Goal: Download file/media

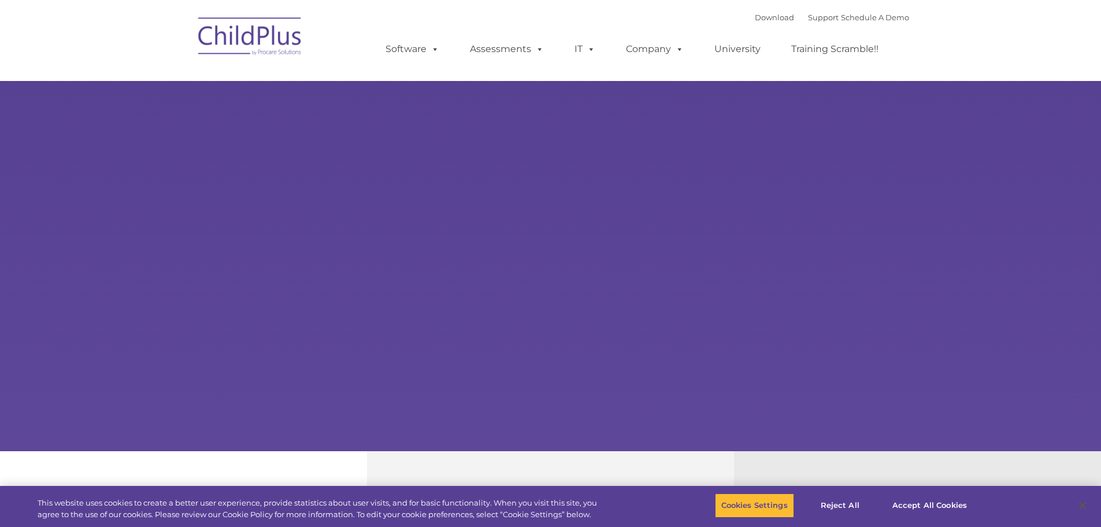
select select "MEDIUM"
click at [960, 502] on button "Accept All Cookies" at bounding box center [929, 505] width 87 height 24
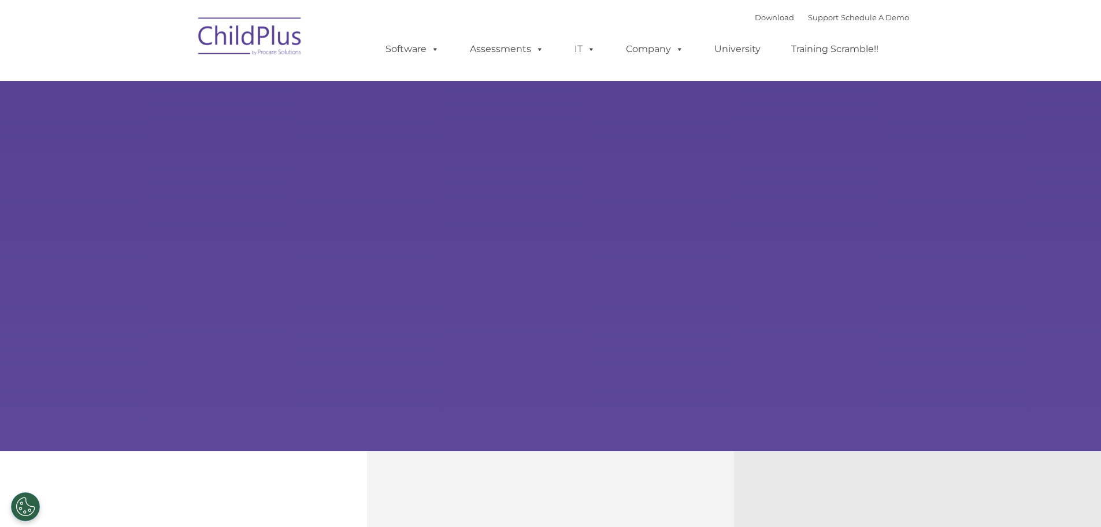
drag, startPoint x: 1049, startPoint y: 0, endPoint x: 353, endPoint y: 105, distance: 703.9
click at [353, 105] on div "Learn More Request a Demo The Future of ChildPlus is Here! Boost your productiv…" at bounding box center [550, 225] width 1101 height 451
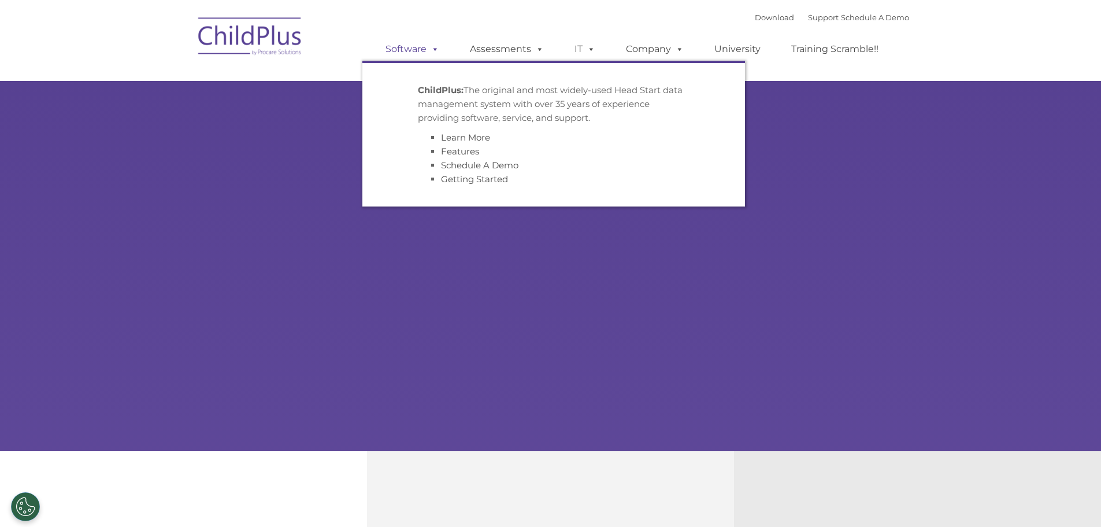
click at [413, 48] on link "Software" at bounding box center [412, 49] width 77 height 23
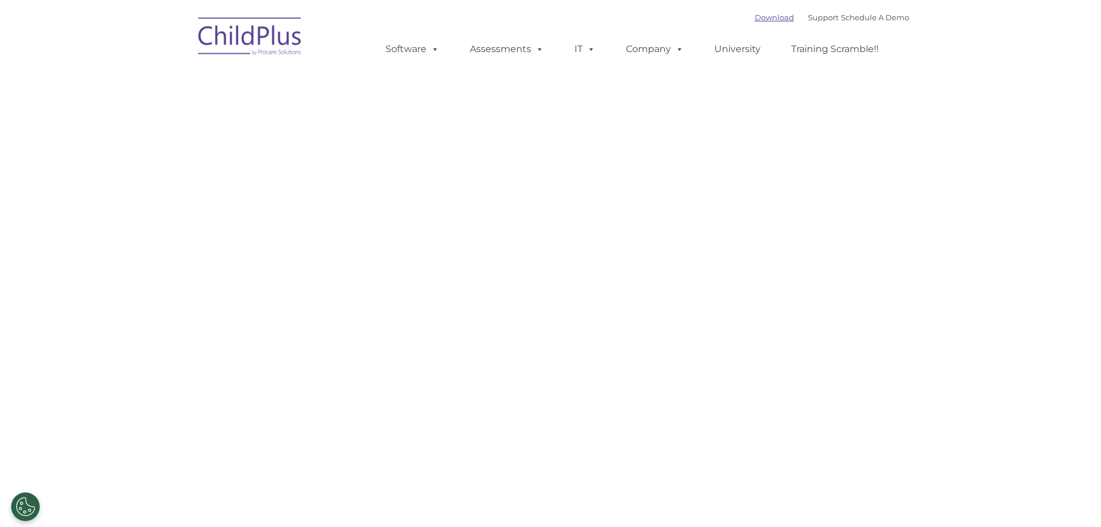
click at [755, 14] on link "Download" at bounding box center [774, 17] width 39 height 9
